Goal: Transaction & Acquisition: Book appointment/travel/reservation

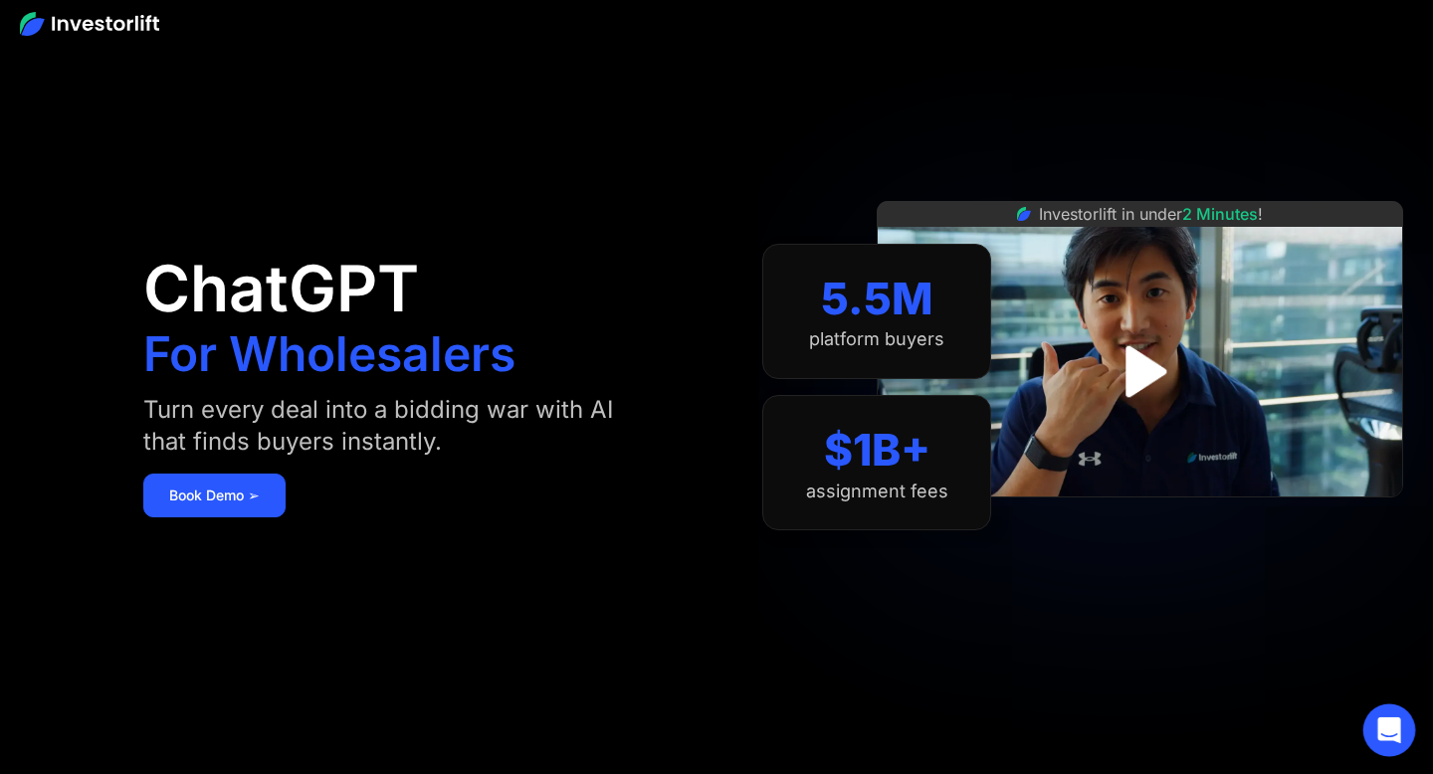
click at [1392, 736] on icon "Open Intercom Messenger" at bounding box center [1390, 731] width 26 height 26
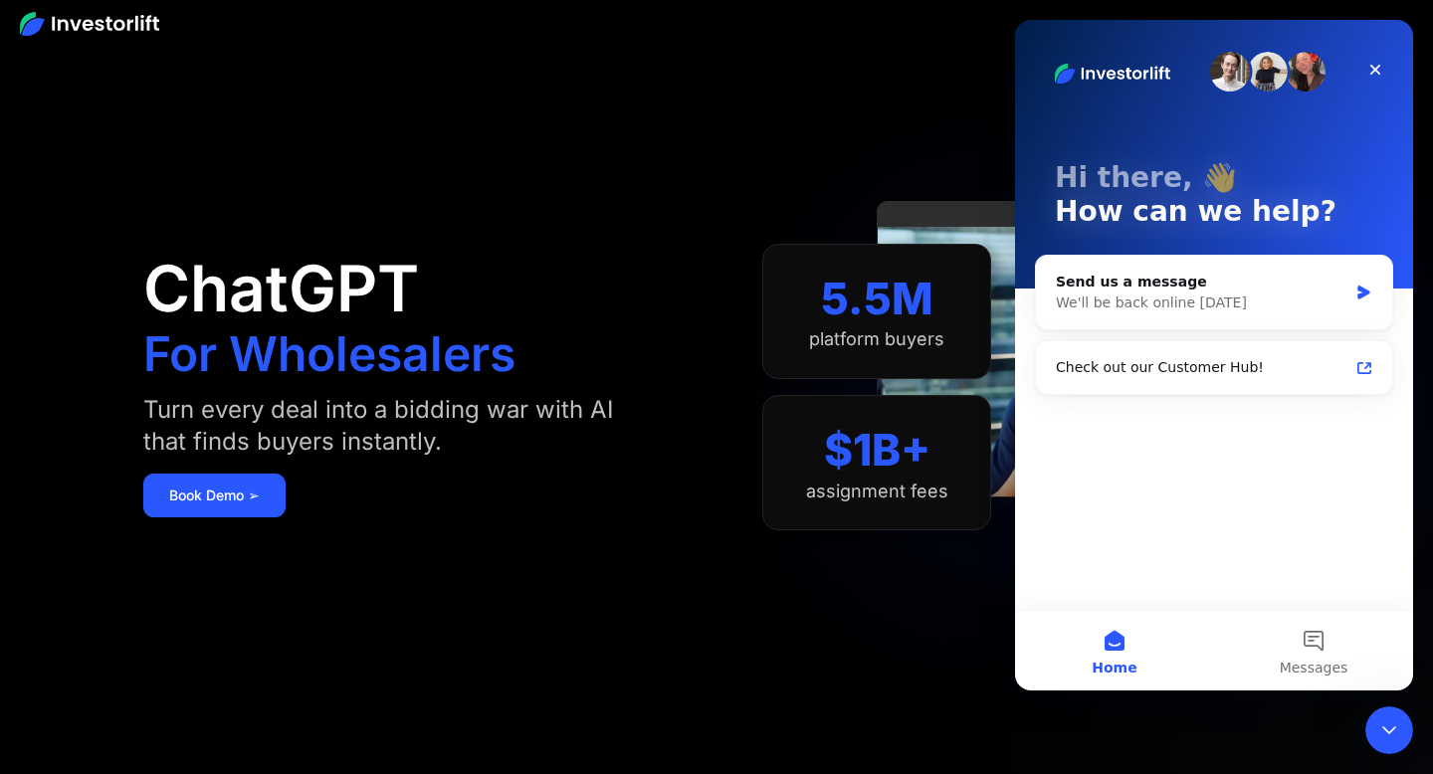
click at [1393, 737] on icon "Close Intercom Messenger" at bounding box center [1390, 731] width 24 height 24
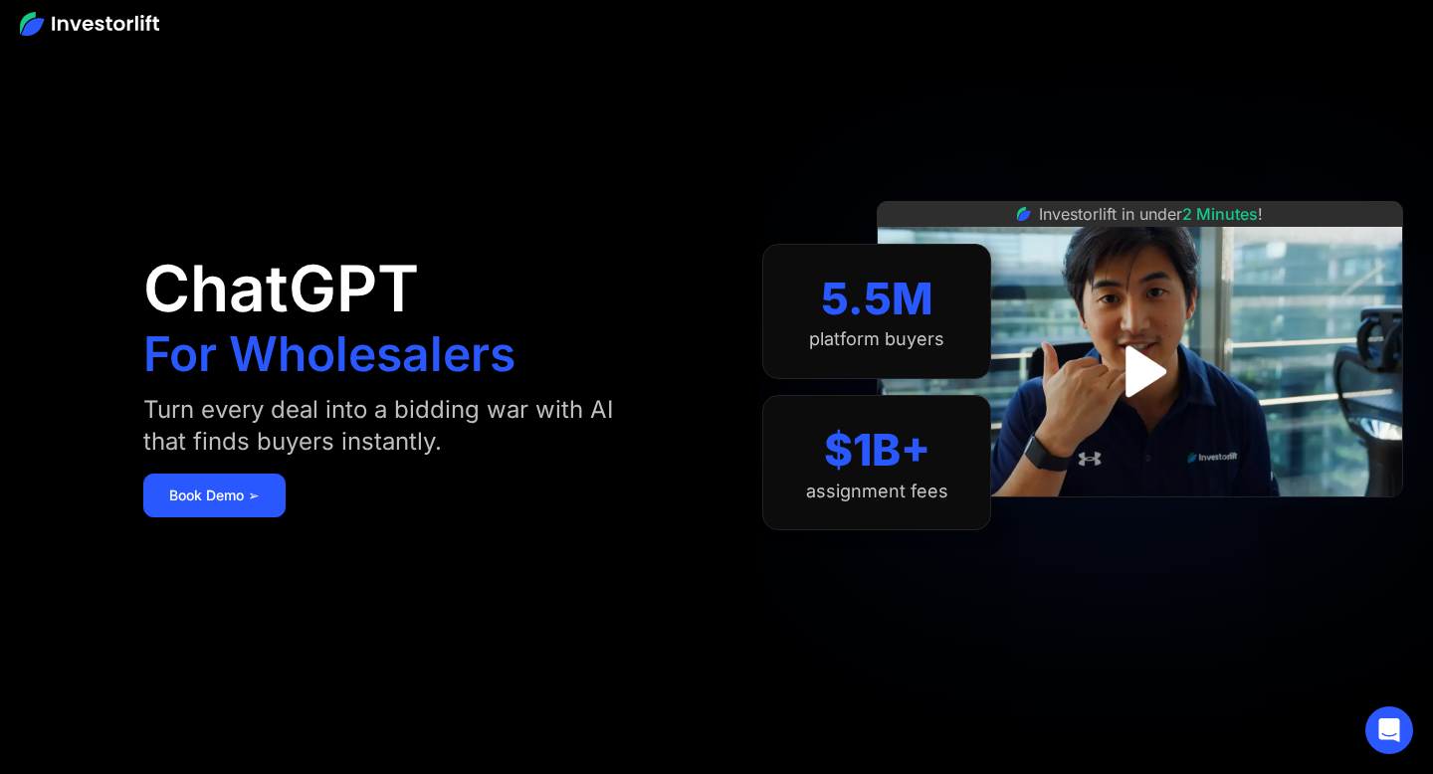
click at [948, 293] on div "5.5M platform buyers" at bounding box center [876, 311] width 229 height 135
click at [911, 417] on div "$1B+ assignment fees" at bounding box center [876, 462] width 229 height 135
click at [231, 476] on link "Book Demo ➢" at bounding box center [214, 496] width 142 height 44
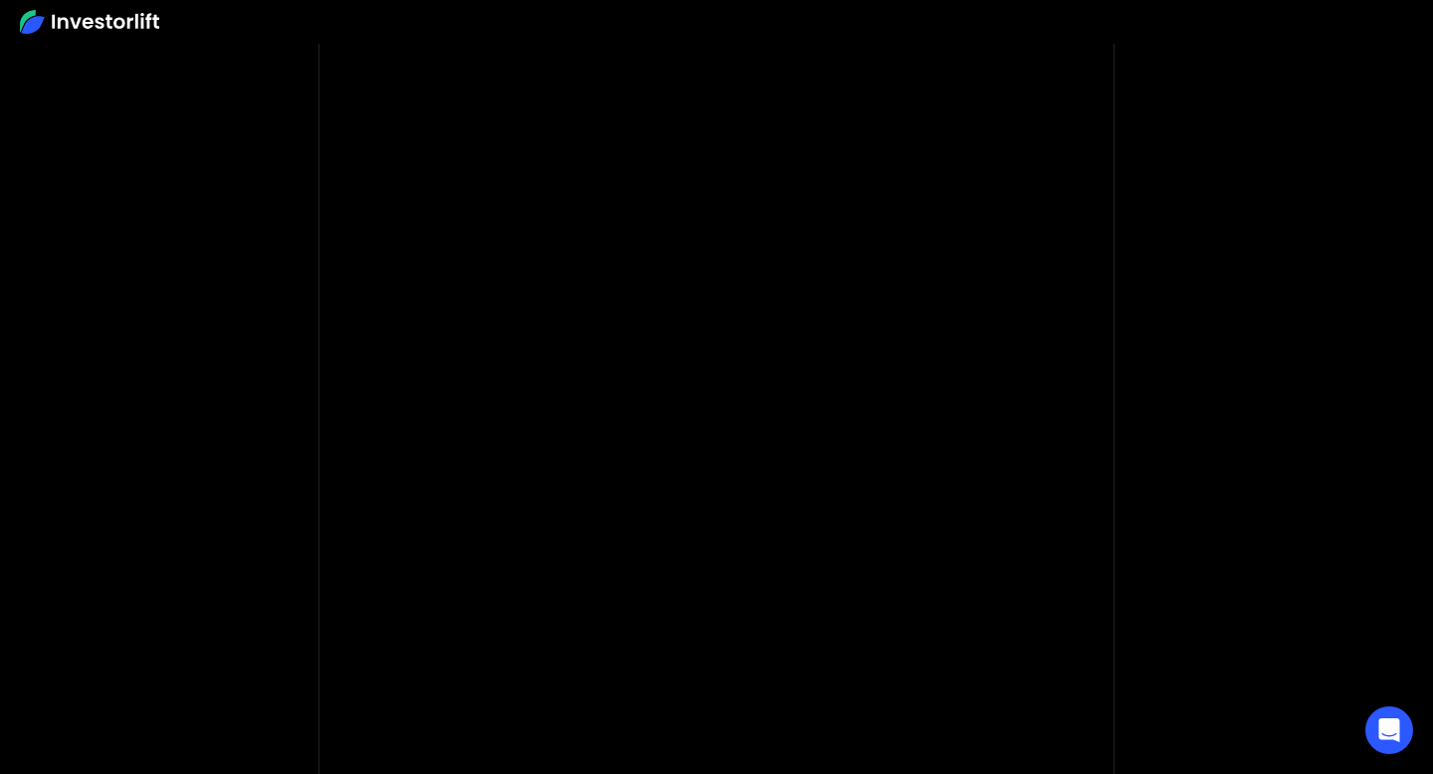
scroll to position [134, 0]
